Goal: Information Seeking & Learning: Find specific page/section

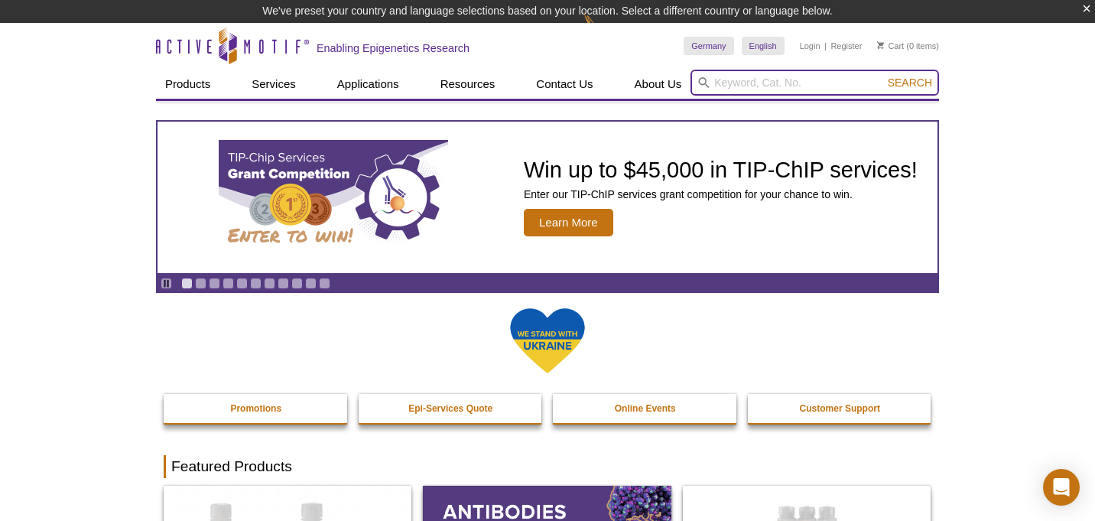
click at [784, 83] on input "search" at bounding box center [814, 83] width 248 height 26
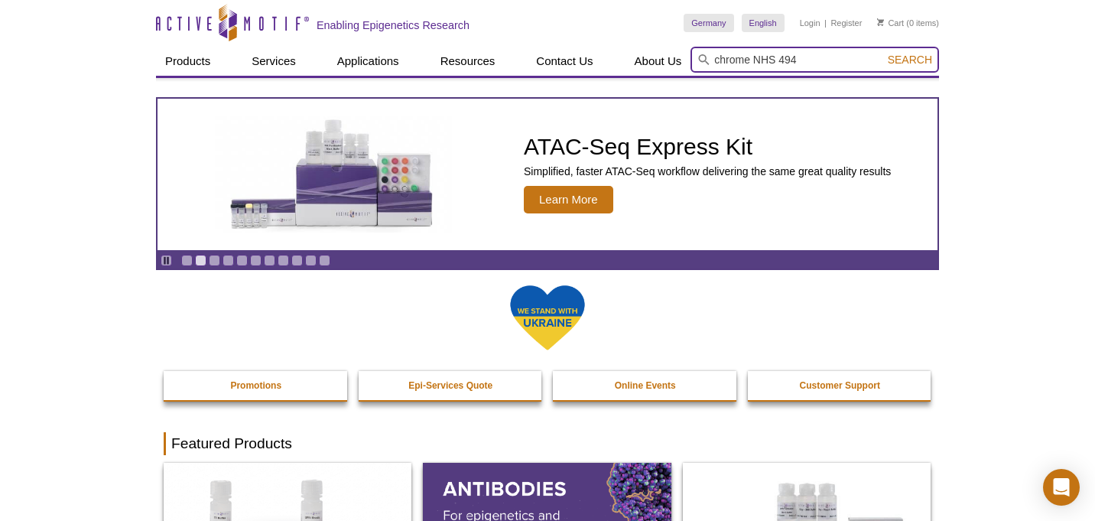
type input "chrome NHS 494"
click at [911, 60] on button "Search" at bounding box center [910, 60] width 54 height 14
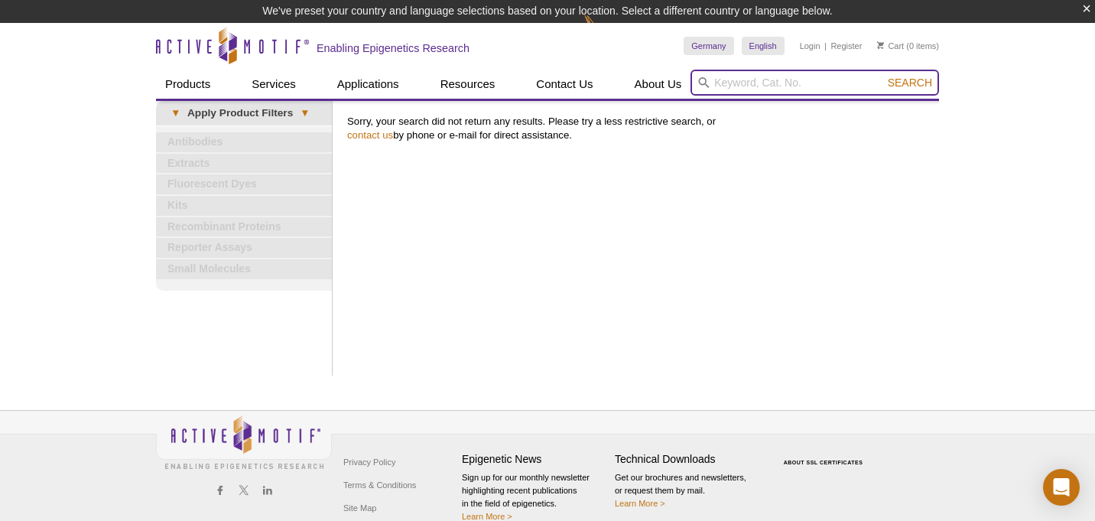
click at [729, 83] on input "search" at bounding box center [814, 83] width 248 height 26
type input "chromeo"
click at [911, 83] on button "Search" at bounding box center [910, 83] width 54 height 14
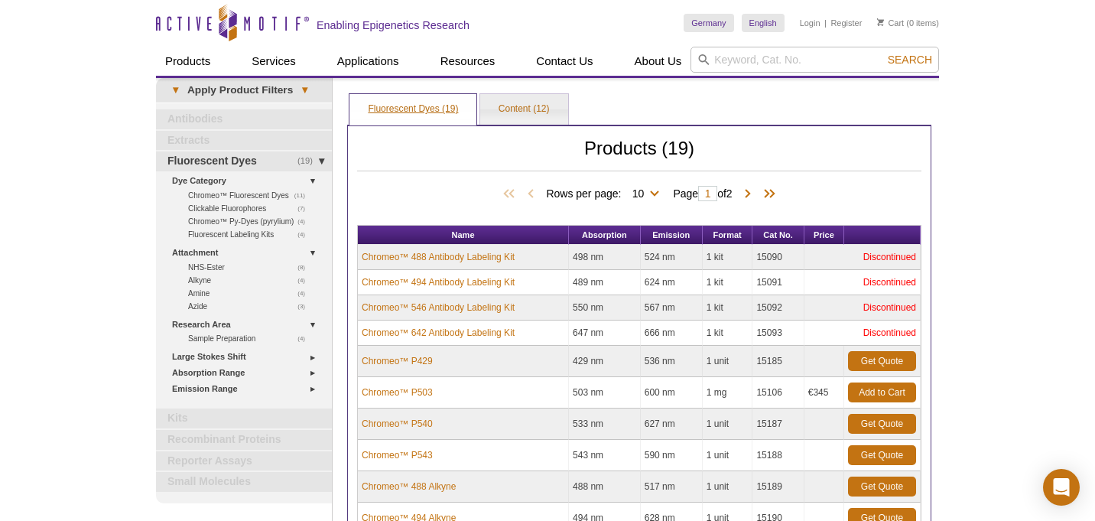
click at [417, 106] on link "Fluorescent Dyes (19)" at bounding box center [412, 109] width 127 height 31
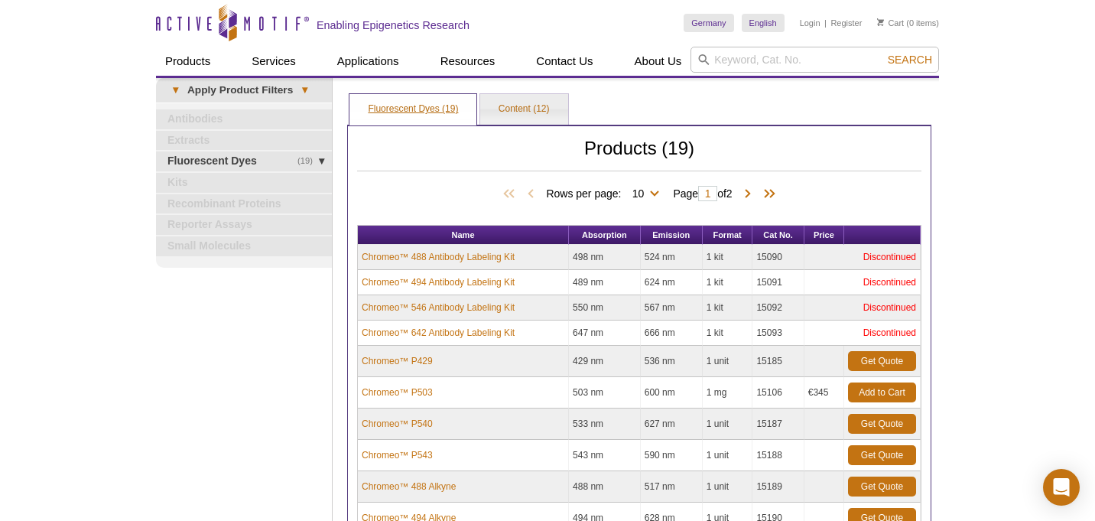
click at [417, 106] on link "Fluorescent Dyes (19)" at bounding box center [412, 109] width 127 height 31
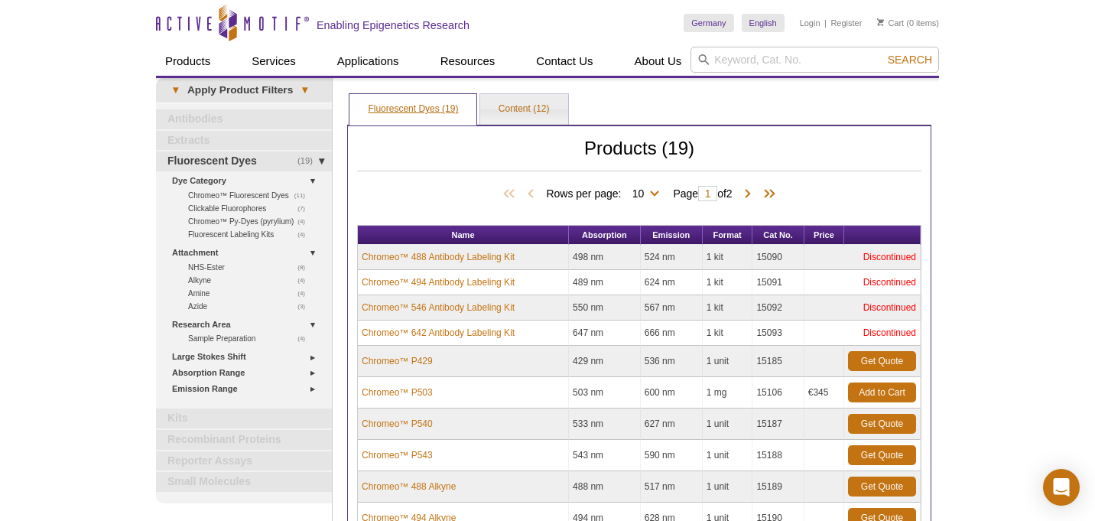
click at [406, 113] on link "Fluorescent Dyes (19)" at bounding box center [412, 109] width 127 height 31
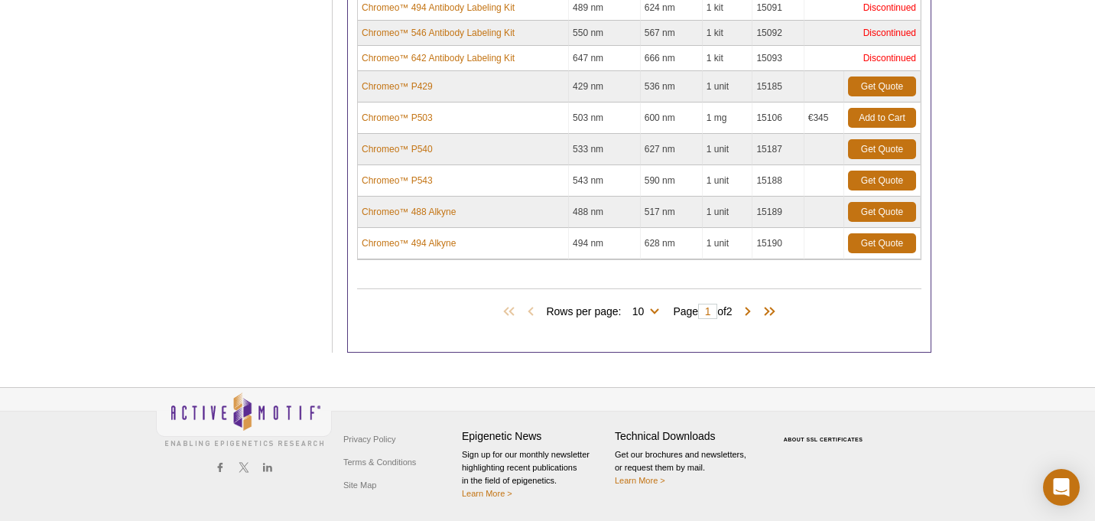
scroll to position [274, 0]
click at [755, 312] on span at bounding box center [747, 311] width 15 height 15
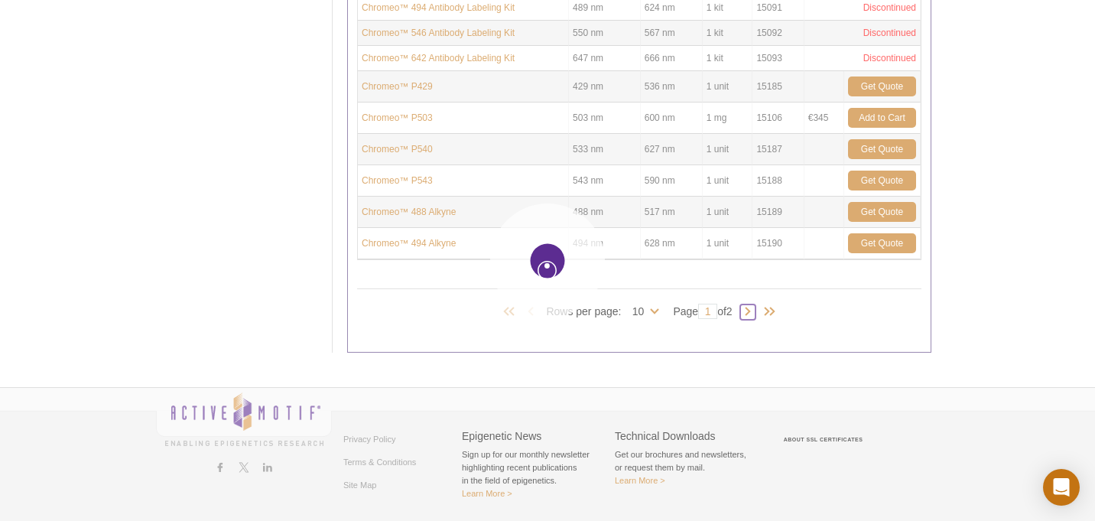
type input "2"
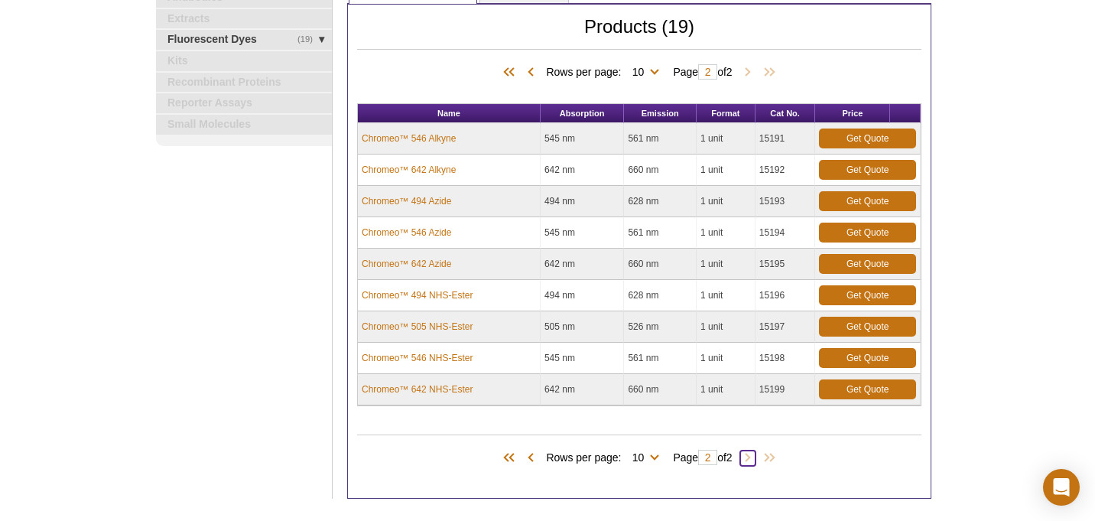
scroll to position [119, 0]
